Goal: Register for event/course

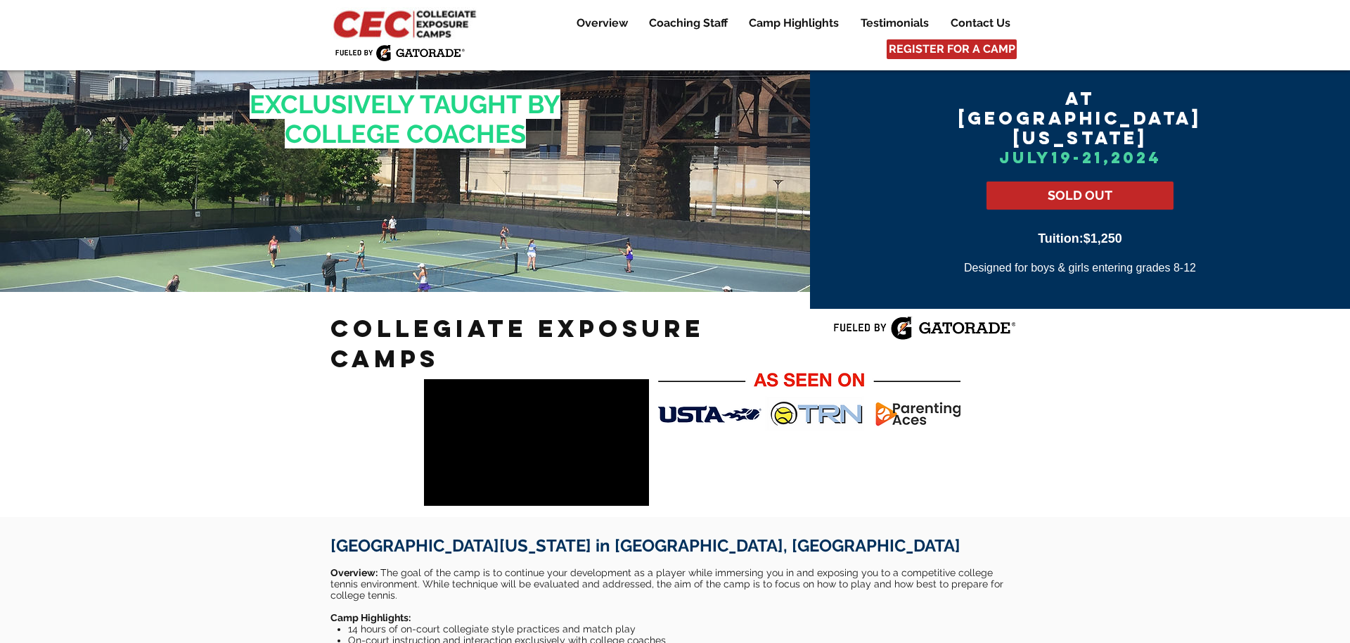
click at [423, 22] on img at bounding box center [406, 23] width 152 height 32
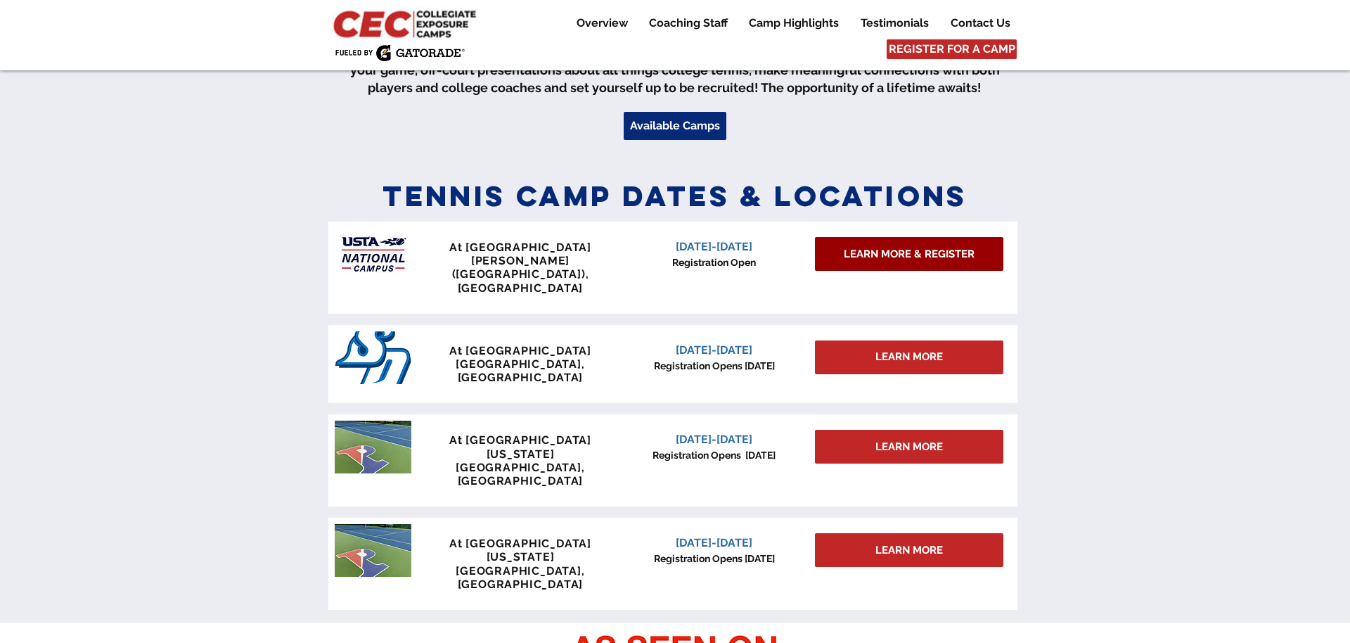
scroll to position [533, 0]
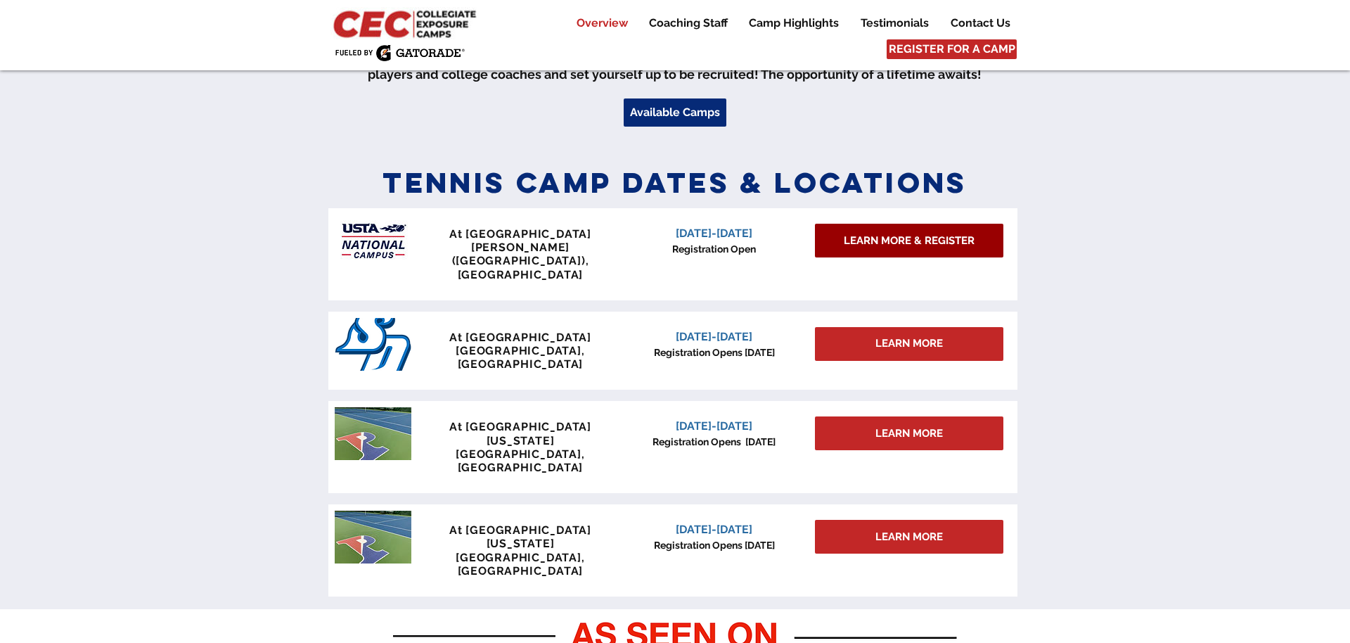
click at [921, 243] on span "LEARN MORE & REGISTER" at bounding box center [909, 240] width 131 height 15
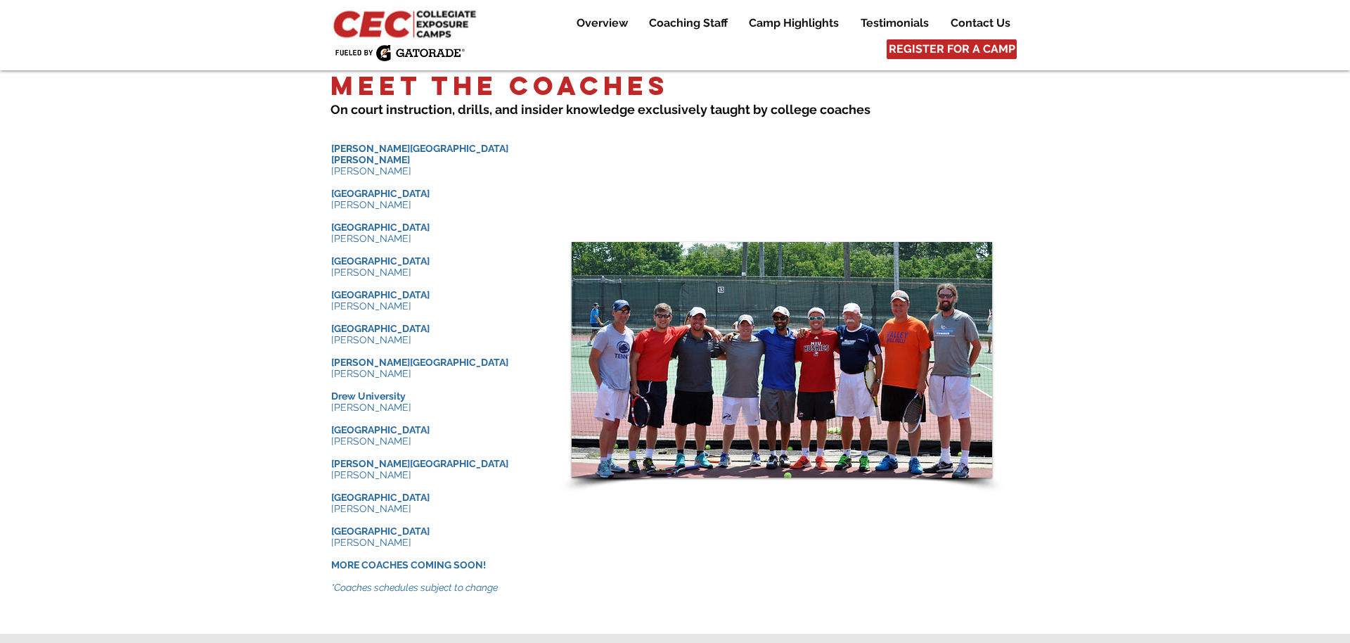
scroll to position [1386, 0]
